Goal: Navigation & Orientation: Go to known website

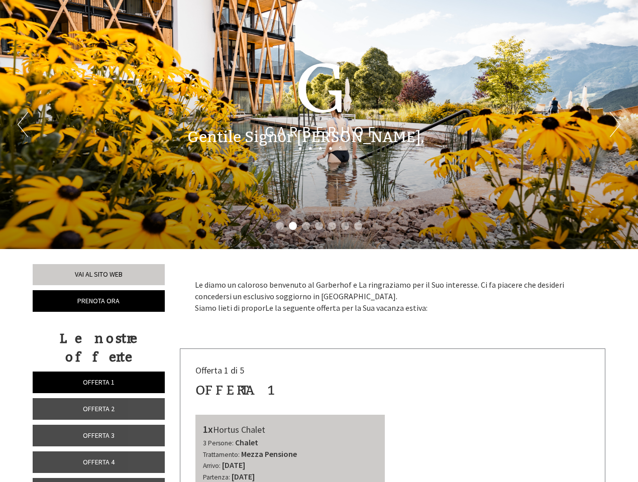
click at [319, 241] on div "Previous Next 1 2 3 4 5 6 7" at bounding box center [319, 124] width 638 height 249
click at [280, 226] on li "1" at bounding box center [280, 226] width 8 height 8
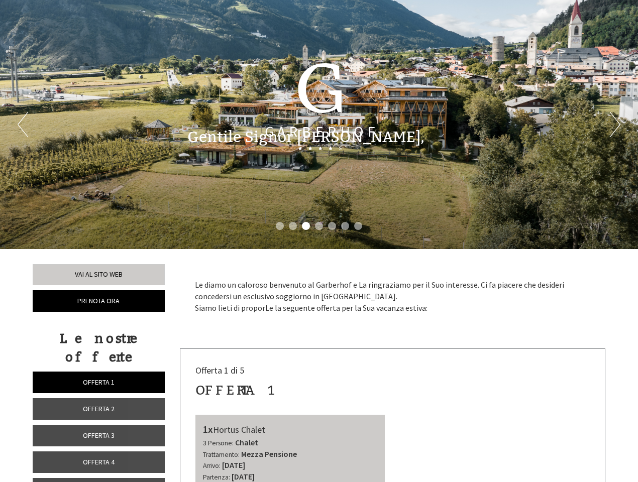
click at [293, 226] on li "2" at bounding box center [293, 226] width 8 height 8
click at [306, 226] on li "3" at bounding box center [306, 226] width 8 height 8
click at [319, 226] on li "4" at bounding box center [319, 226] width 8 height 8
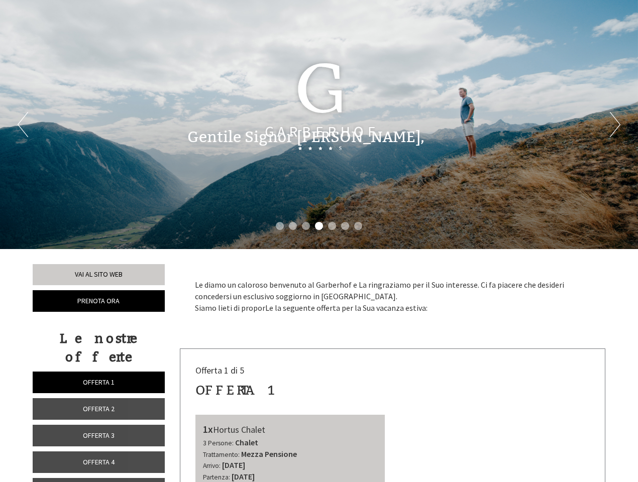
click at [332, 226] on li "5" at bounding box center [332, 226] width 8 height 8
click at [345, 226] on li "6" at bounding box center [345, 226] width 8 height 8
click at [358, 226] on li "7" at bounding box center [358, 226] width 8 height 8
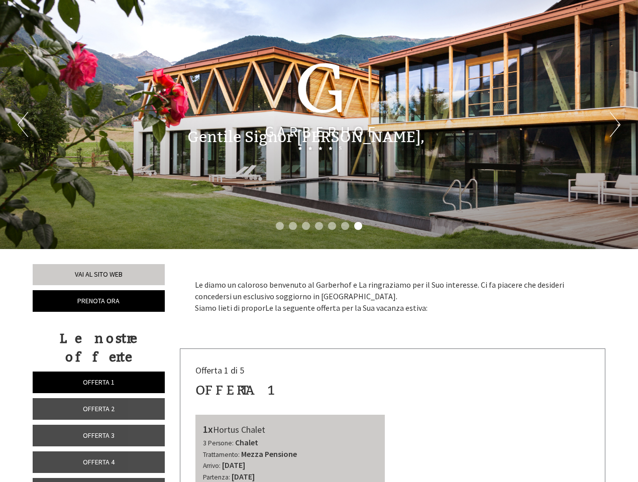
click at [98, 378] on span "Offerta 1" at bounding box center [99, 382] width 32 height 9
